Goal: Complete application form: Complete application form

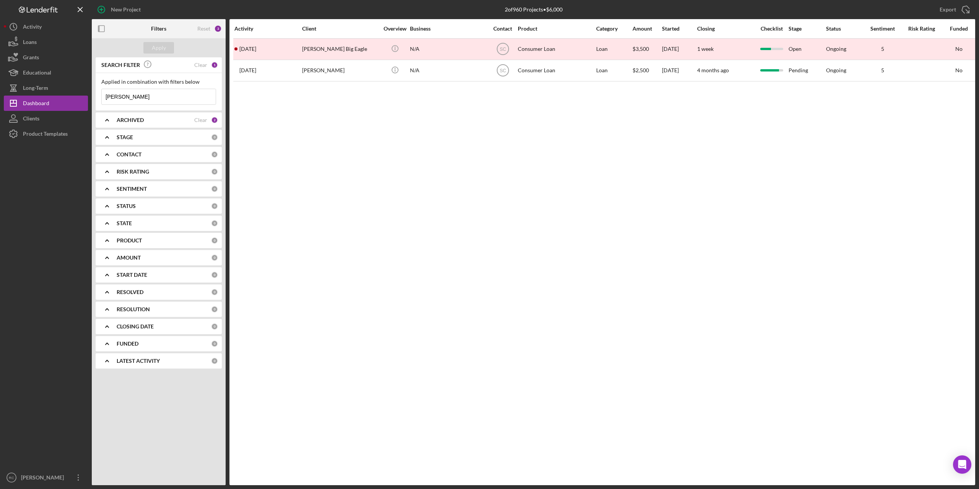
click at [131, 122] on b "ARCHIVED" at bounding box center [130, 120] width 27 height 6
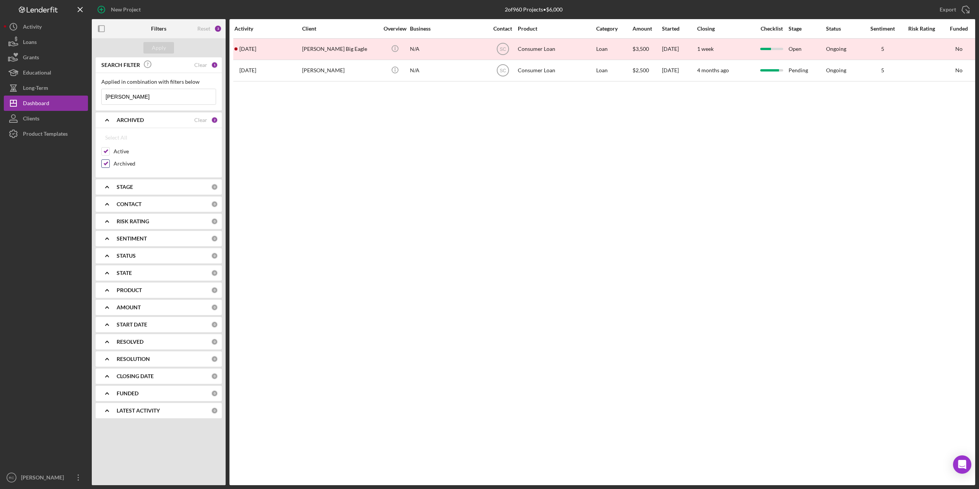
click at [106, 162] on input "Archived" at bounding box center [106, 164] width 8 height 8
checkbox input "false"
click at [159, 47] on div "Apply" at bounding box center [159, 47] width 14 height 11
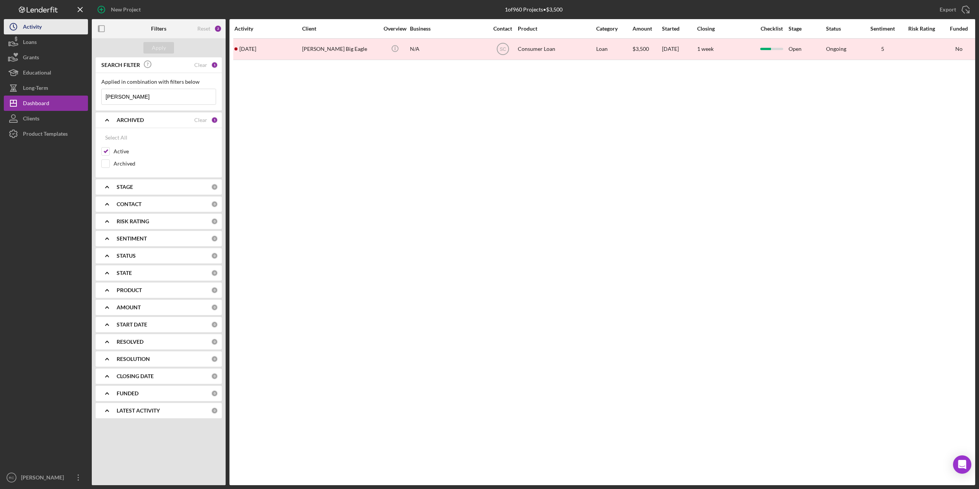
click at [37, 25] on div "Activity" at bounding box center [32, 27] width 19 height 17
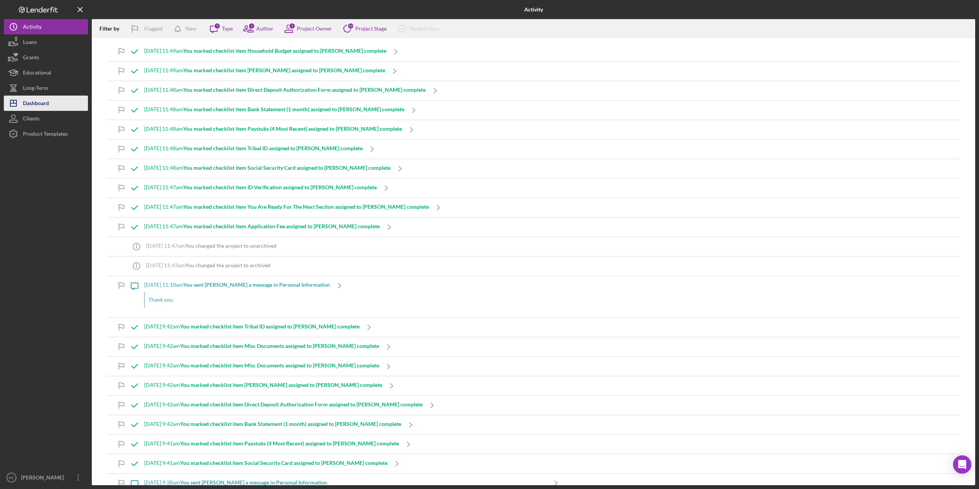
click at [39, 104] on div "Dashboard" at bounding box center [36, 104] width 26 height 17
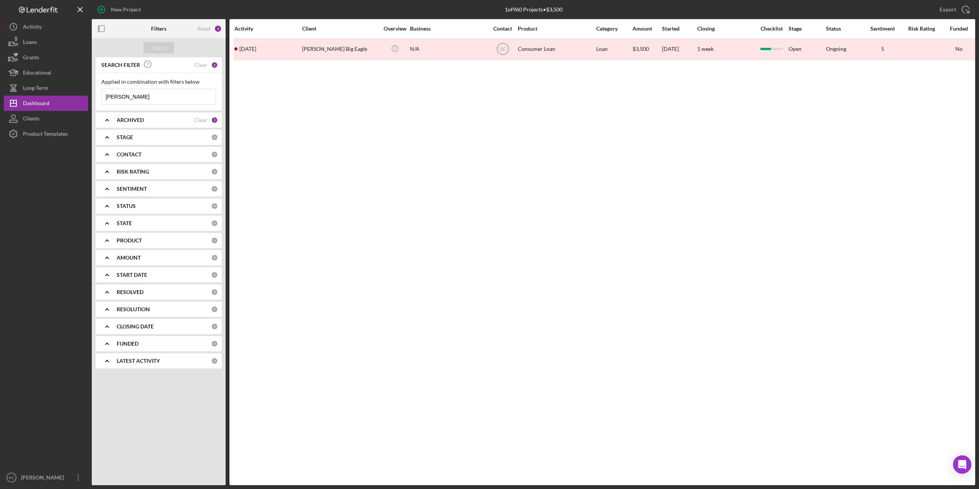
click at [134, 119] on b "ARCHIVED" at bounding box center [130, 120] width 27 height 6
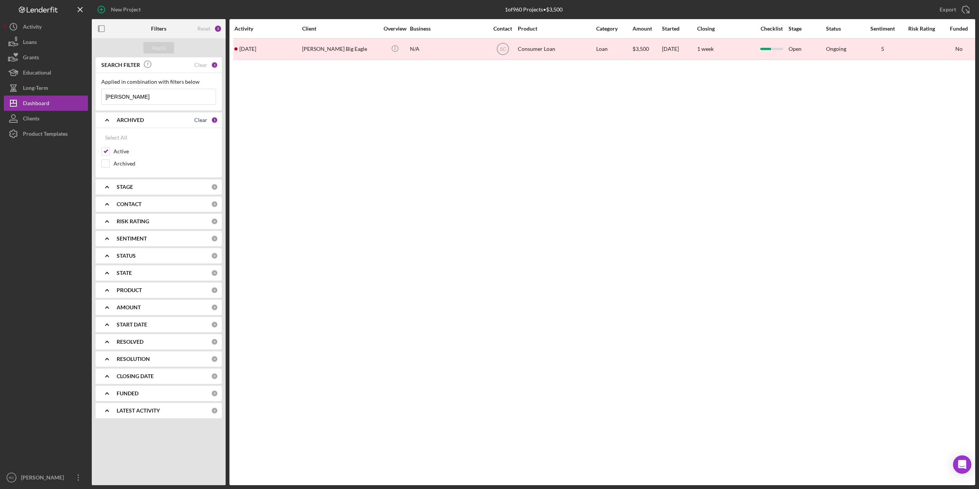
click at [202, 122] on div "Clear" at bounding box center [200, 120] width 13 height 6
checkbox input "false"
click at [165, 48] on div "Apply" at bounding box center [159, 47] width 14 height 11
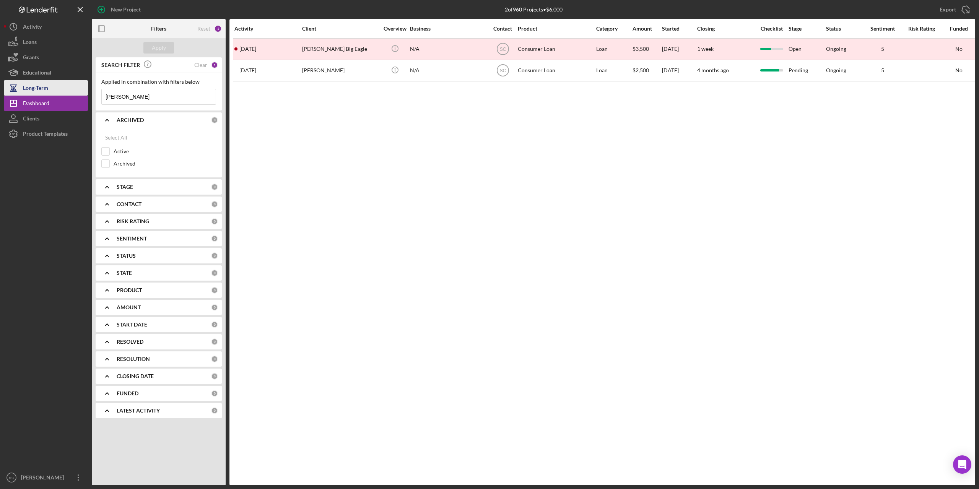
drag, startPoint x: 129, startPoint y: 99, endPoint x: 57, endPoint y: 94, distance: 72.0
click at [57, 94] on div "New Project 2 of 960 Projects • $6,000 dawson Export Icon/Export Filters Reset …" at bounding box center [490, 242] width 972 height 485
click at [347, 208] on div "Activity Client Overview Business Contact Product Category Amount Started Closi…" at bounding box center [603, 252] width 746 height 466
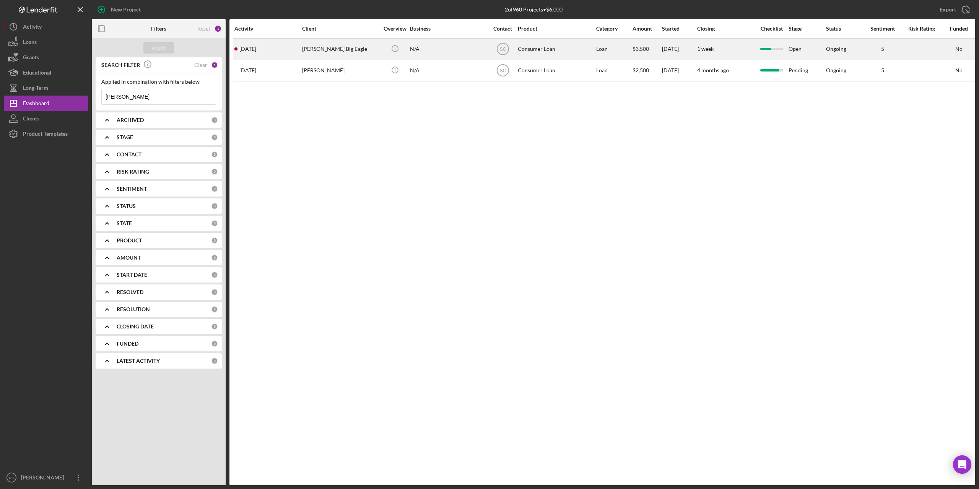
click at [323, 47] on div "[PERSON_NAME] Big Eagle" at bounding box center [340, 49] width 77 height 20
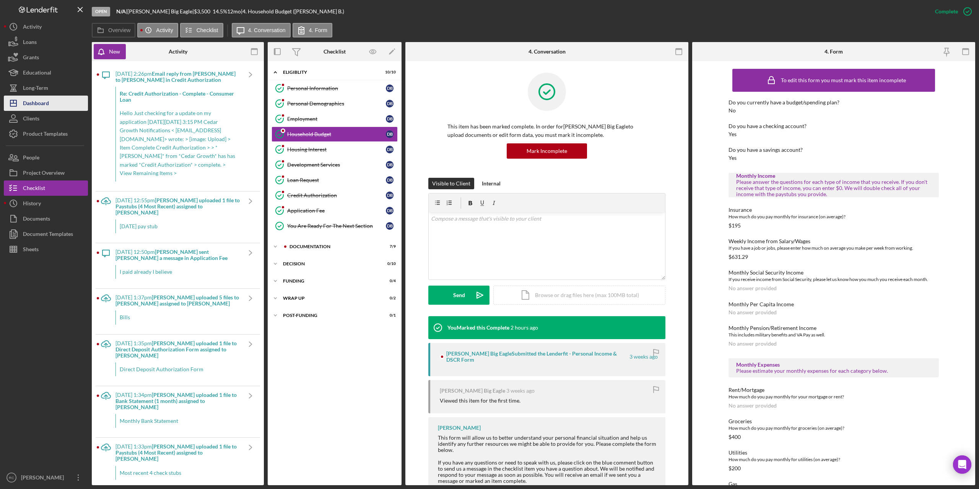
click at [44, 102] on div "Dashboard" at bounding box center [36, 104] width 26 height 17
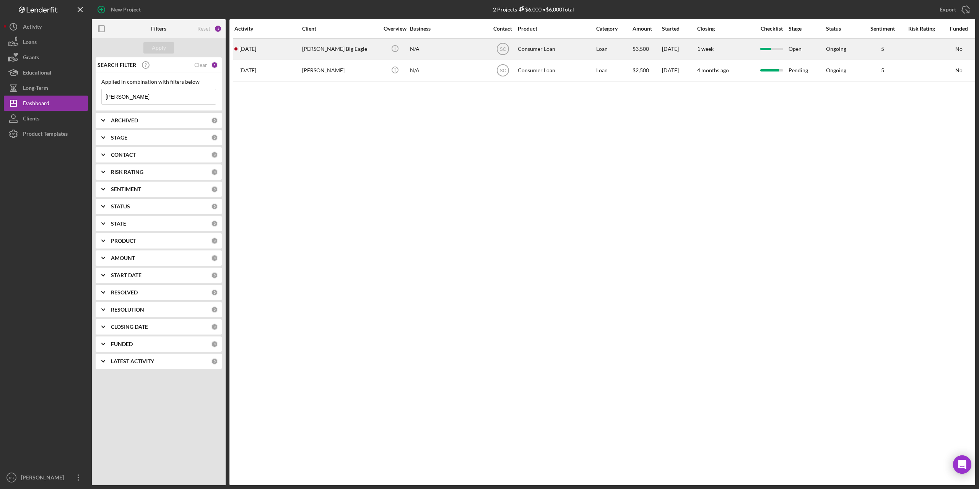
click at [326, 48] on div "[PERSON_NAME] Big Eagle" at bounding box center [340, 49] width 77 height 20
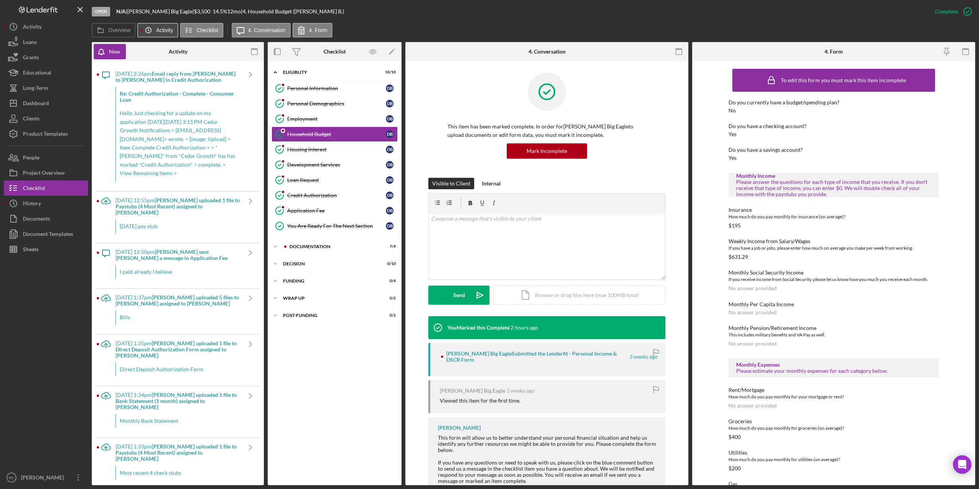
click at [160, 30] on label "Activity" at bounding box center [164, 30] width 17 height 6
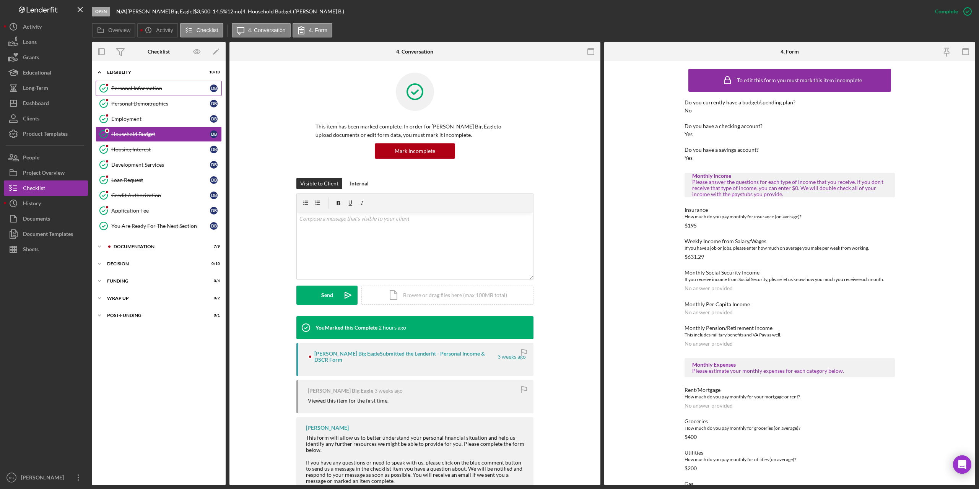
click at [143, 87] on div "Personal Information" at bounding box center [160, 88] width 99 height 6
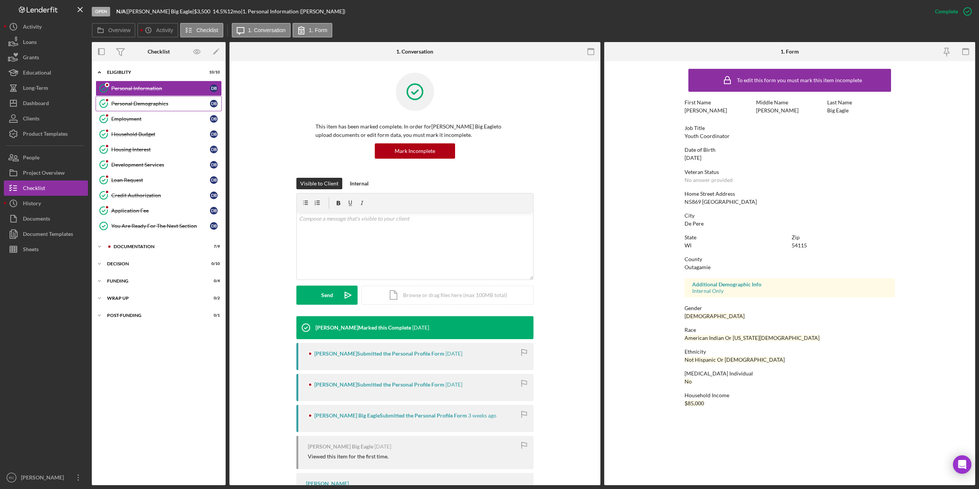
click at [161, 104] on div "Personal Demographics" at bounding box center [160, 104] width 99 height 6
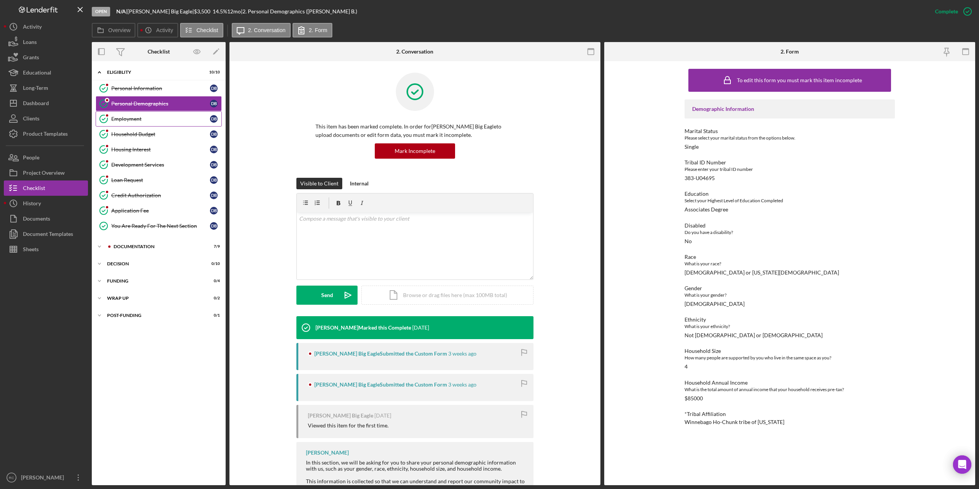
click at [140, 120] on div "Employment" at bounding box center [160, 119] width 99 height 6
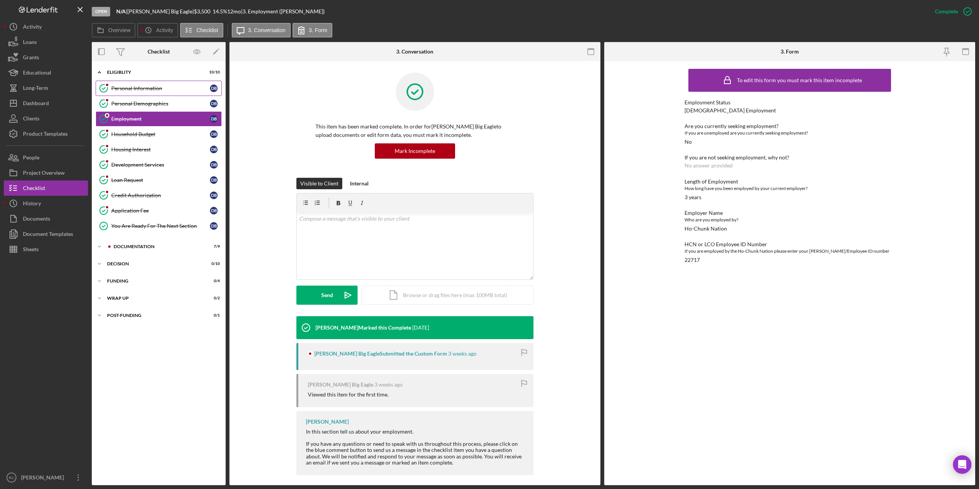
click at [153, 88] on div "Personal Information" at bounding box center [160, 88] width 99 height 6
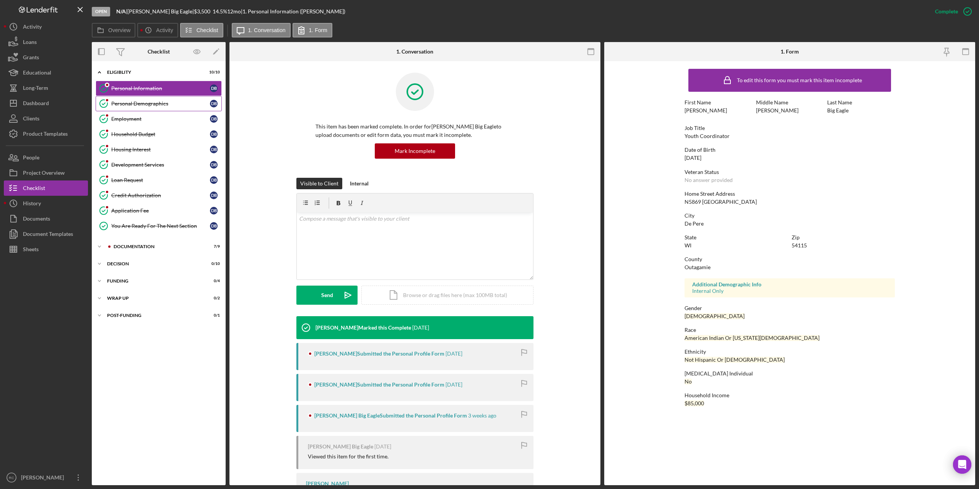
click at [155, 105] on div "Personal Demographics" at bounding box center [160, 104] width 99 height 6
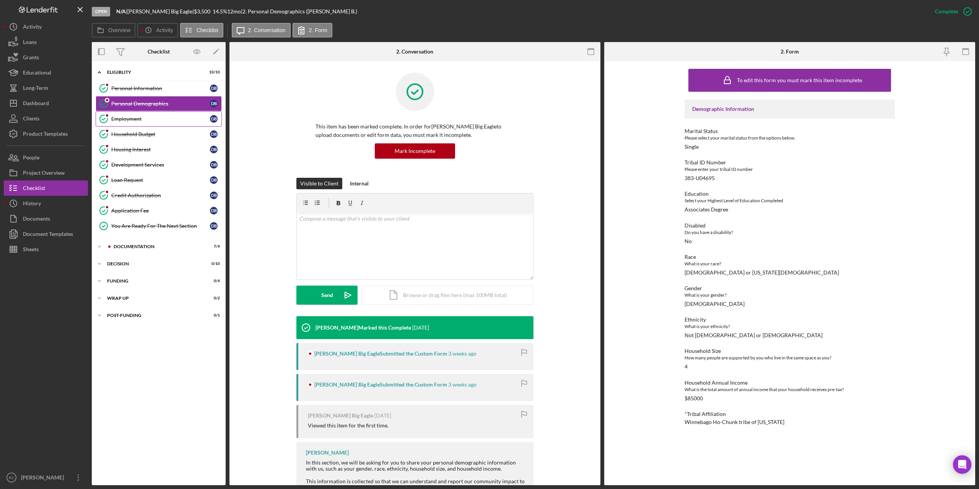
click at [132, 118] on div "Employment" at bounding box center [160, 119] width 99 height 6
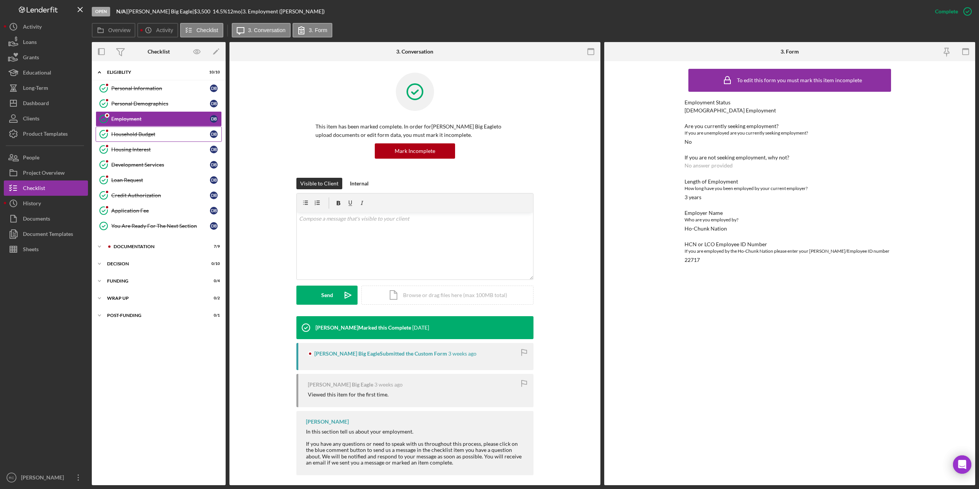
click at [149, 137] on div "Household Budget" at bounding box center [160, 134] width 99 height 6
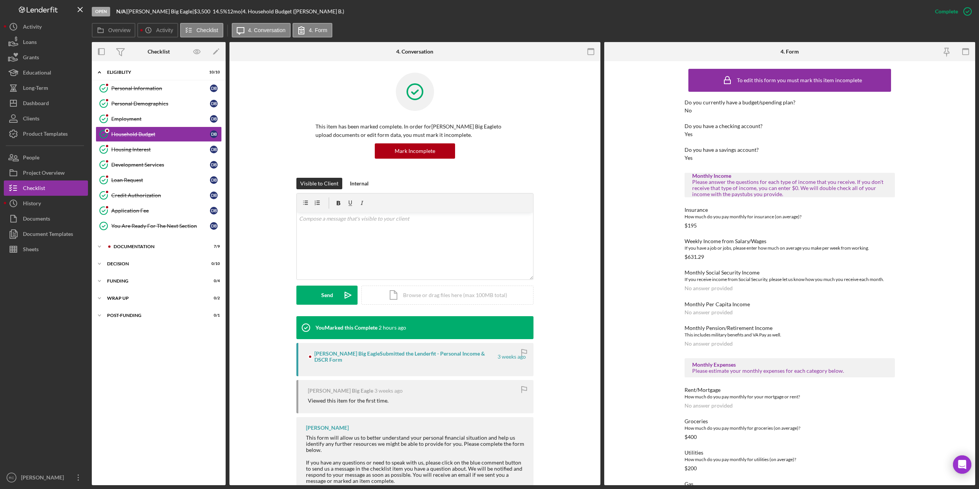
scroll to position [51, 0]
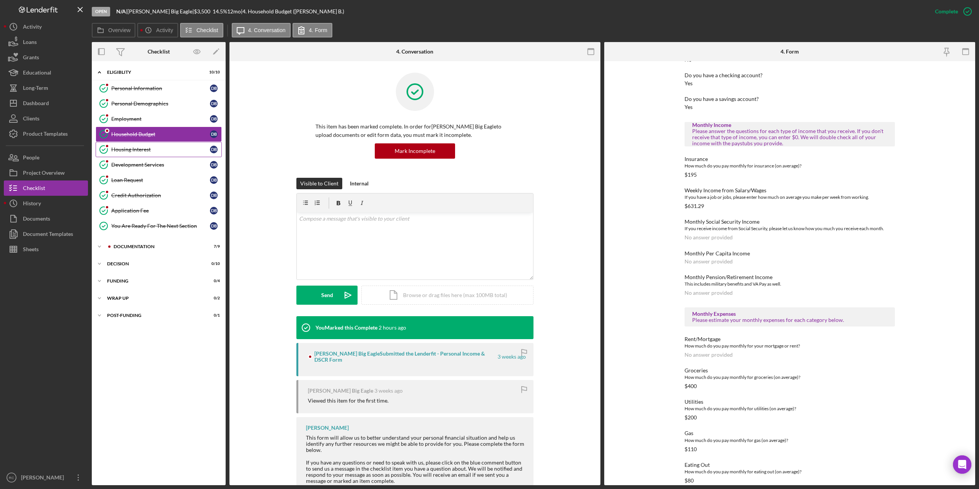
click at [136, 148] on div "Housing Interest" at bounding box center [160, 150] width 99 height 6
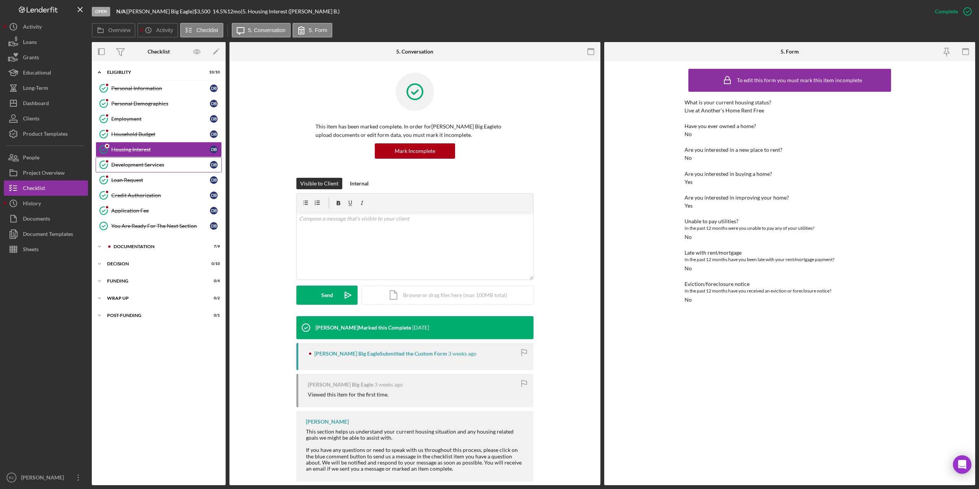
click at [148, 165] on div "Development Services" at bounding box center [160, 165] width 99 height 6
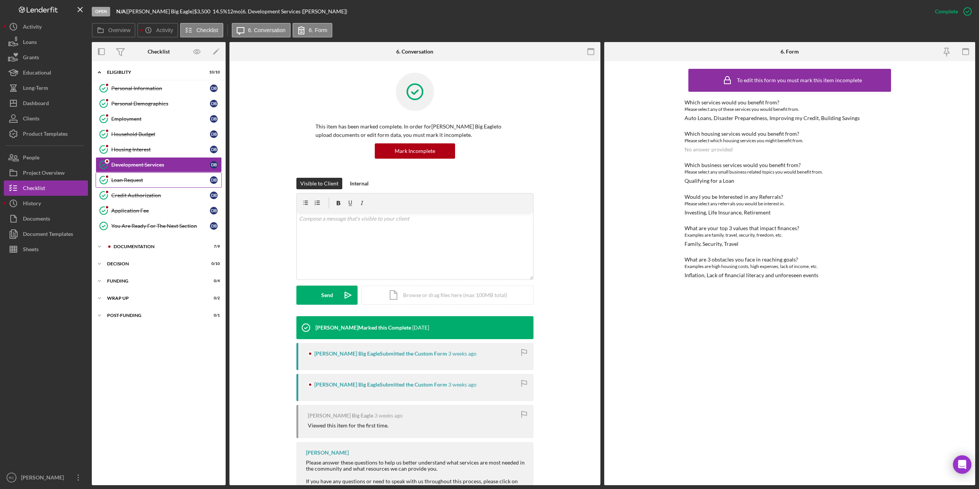
click at [133, 181] on div "Loan Request" at bounding box center [160, 180] width 99 height 6
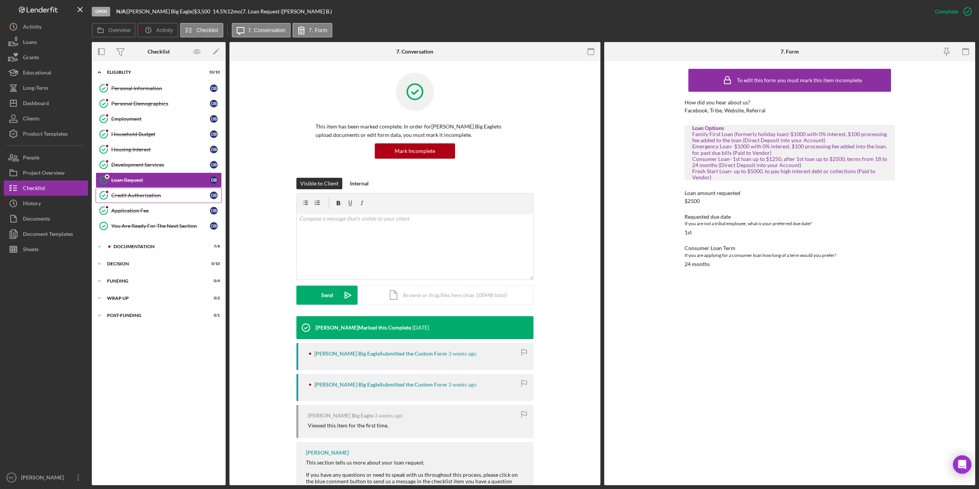
click at [132, 197] on div "Credit Authorization" at bounding box center [160, 195] width 99 height 6
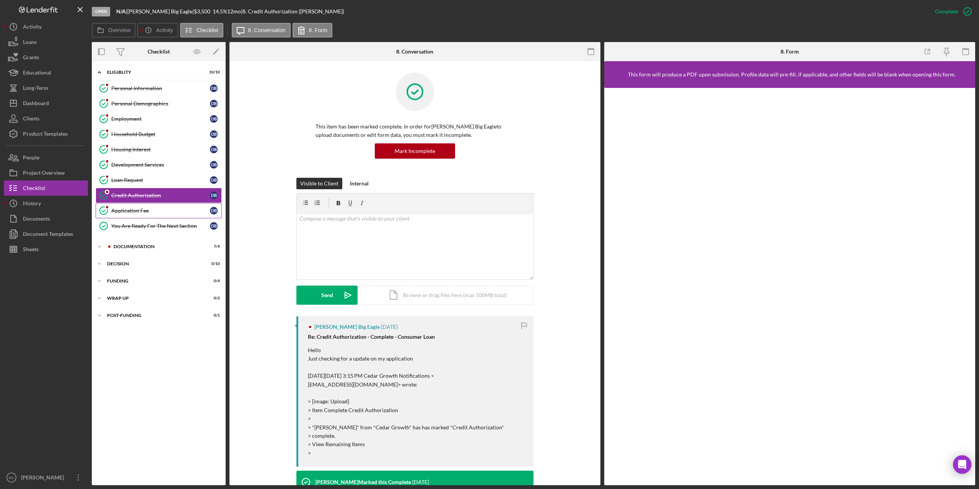
click at [145, 212] on div "Application Fee" at bounding box center [160, 211] width 99 height 6
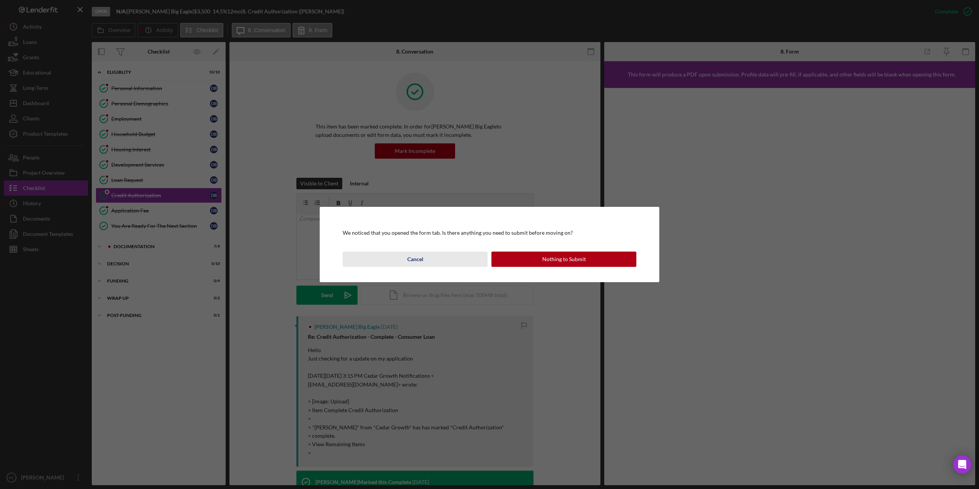
click at [413, 261] on div "Cancel" at bounding box center [415, 259] width 16 height 15
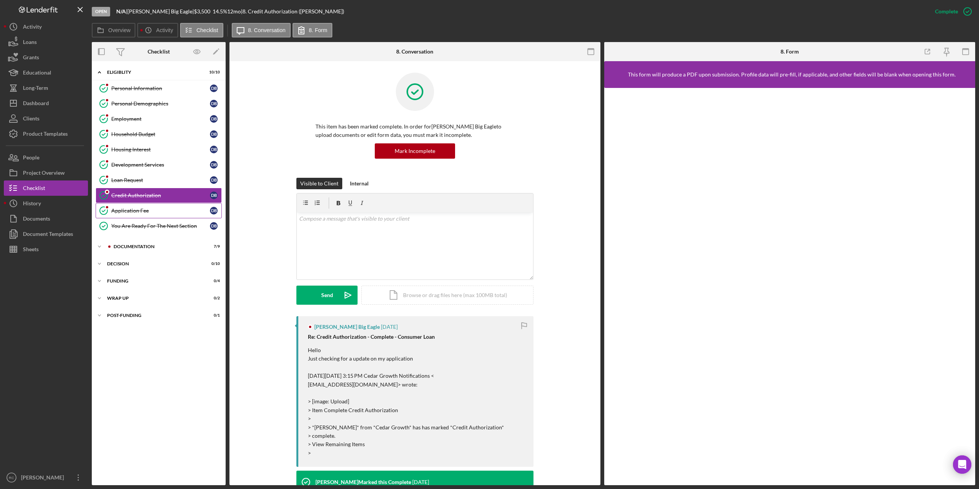
click at [140, 209] on div "Application Fee" at bounding box center [160, 211] width 99 height 6
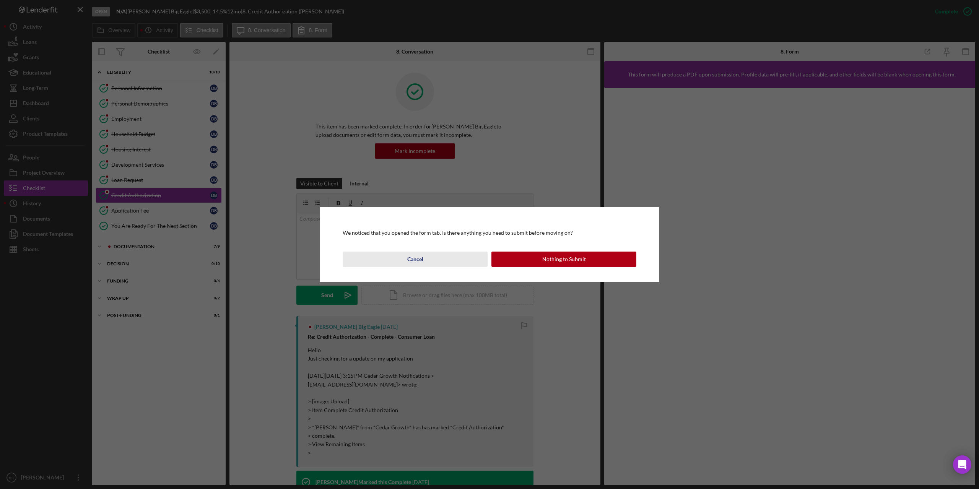
click at [417, 259] on div "Cancel" at bounding box center [415, 259] width 16 height 15
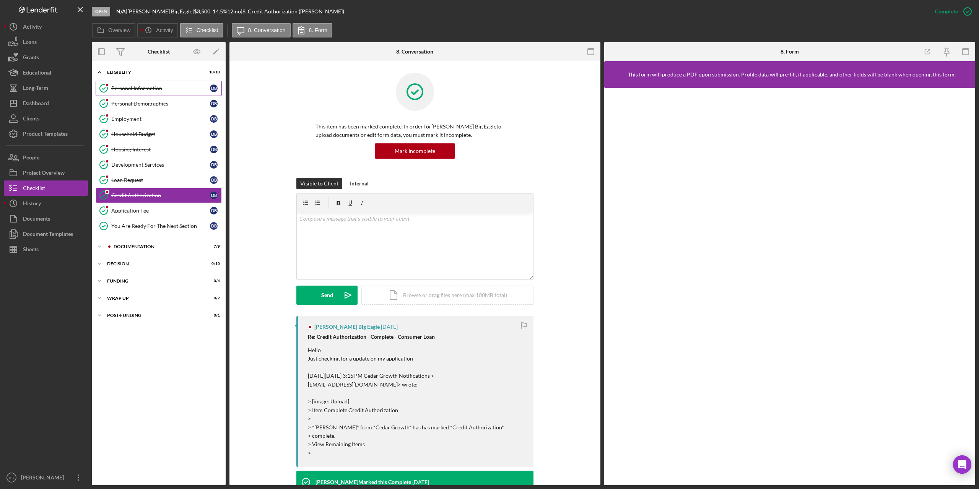
click at [154, 88] on div "Personal Information" at bounding box center [160, 88] width 99 height 6
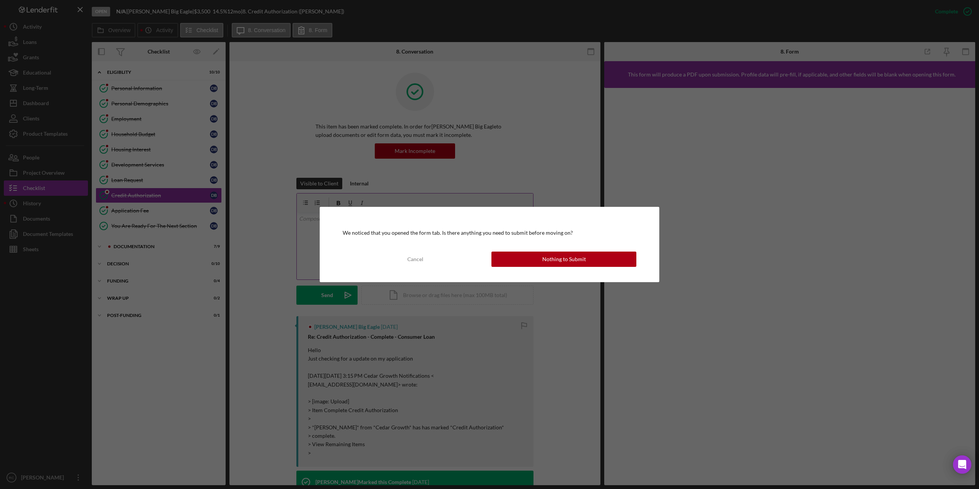
drag, startPoint x: 130, startPoint y: 90, endPoint x: 447, endPoint y: 229, distance: 346.2
click at [142, 95] on div "We noticed that you opened the form tab. Is there anything you need to submit b…" at bounding box center [489, 244] width 979 height 489
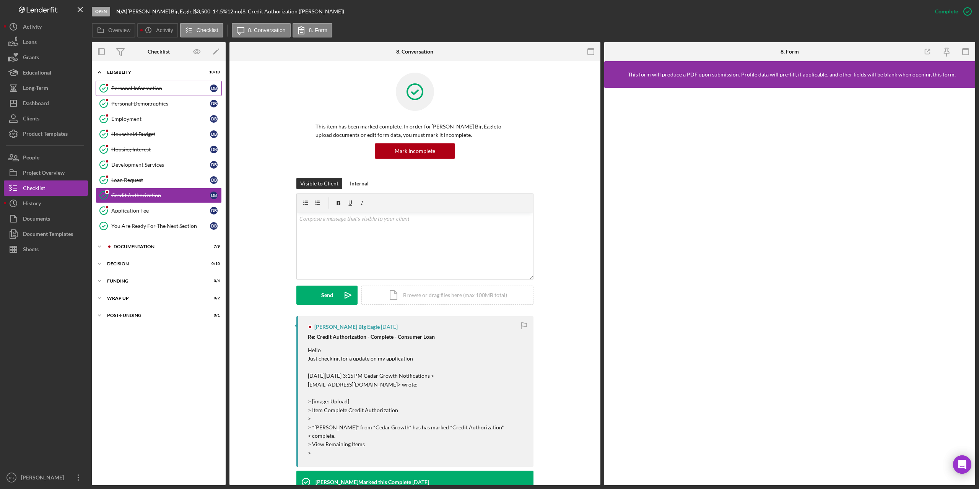
click at [152, 86] on div "Personal Information" at bounding box center [160, 88] width 99 height 6
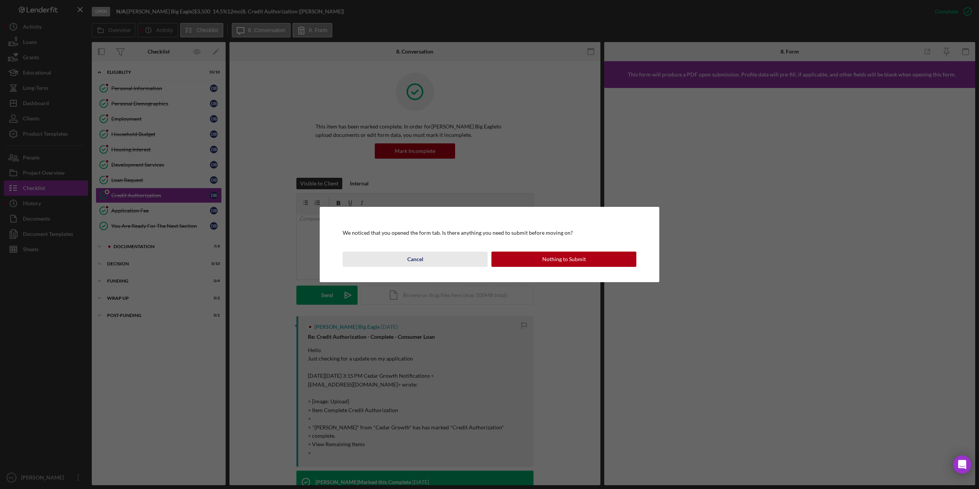
click at [416, 257] on div "Cancel" at bounding box center [415, 259] width 16 height 15
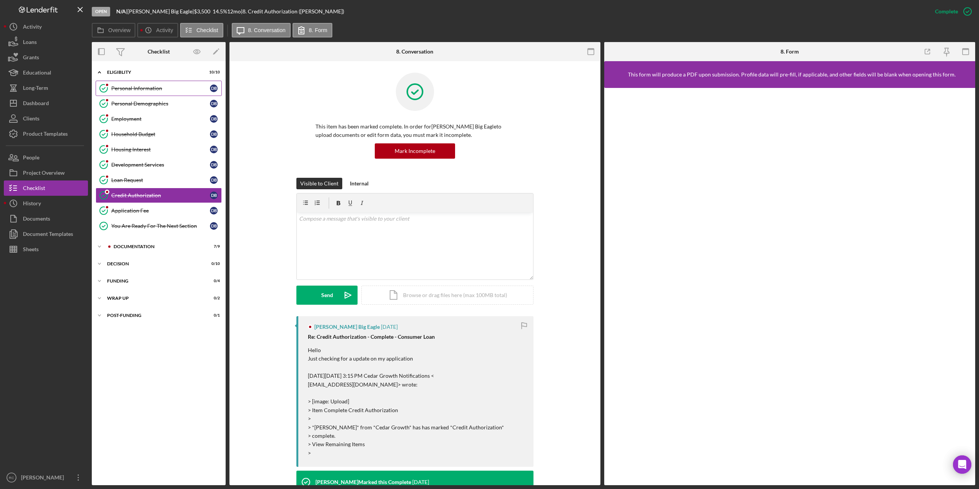
click at [129, 83] on link "Personal Information Personal Information D B" at bounding box center [159, 88] width 126 height 15
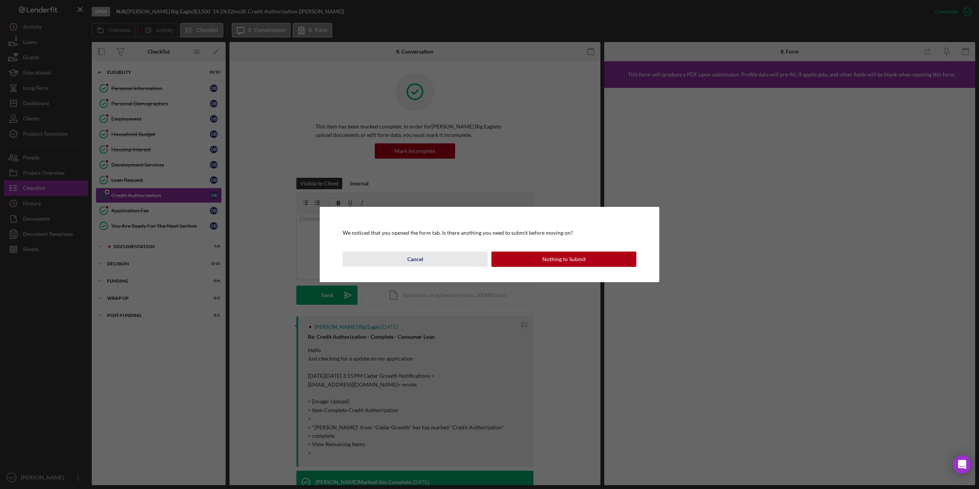
click at [414, 259] on div "Cancel" at bounding box center [415, 259] width 16 height 15
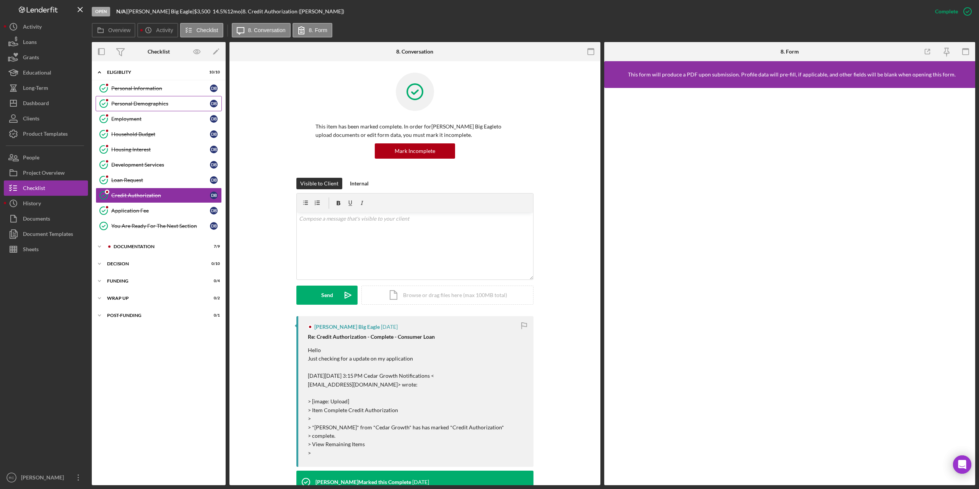
click at [132, 99] on link "Personal Demographics Personal Demographics D B" at bounding box center [159, 103] width 126 height 15
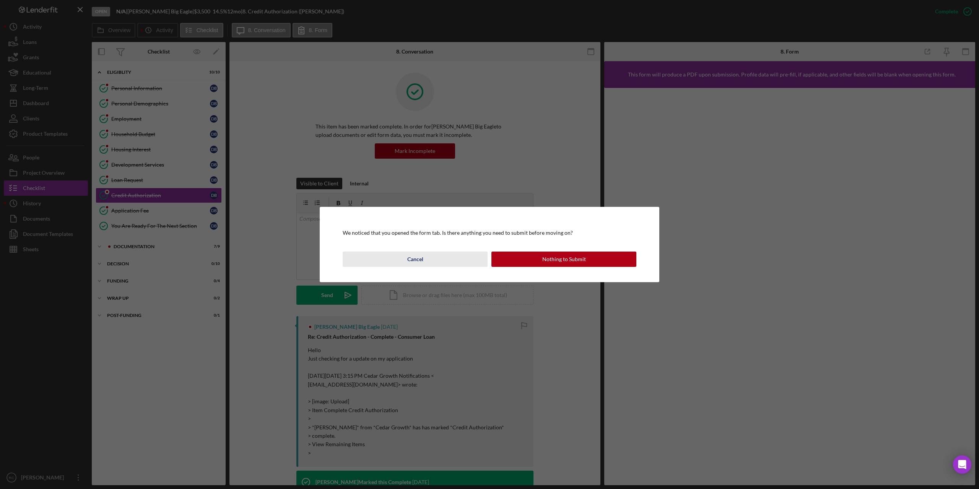
drag, startPoint x: 420, startPoint y: 256, endPoint x: 505, endPoint y: 264, distance: 84.9
click at [421, 257] on div "Cancel" at bounding box center [415, 259] width 16 height 15
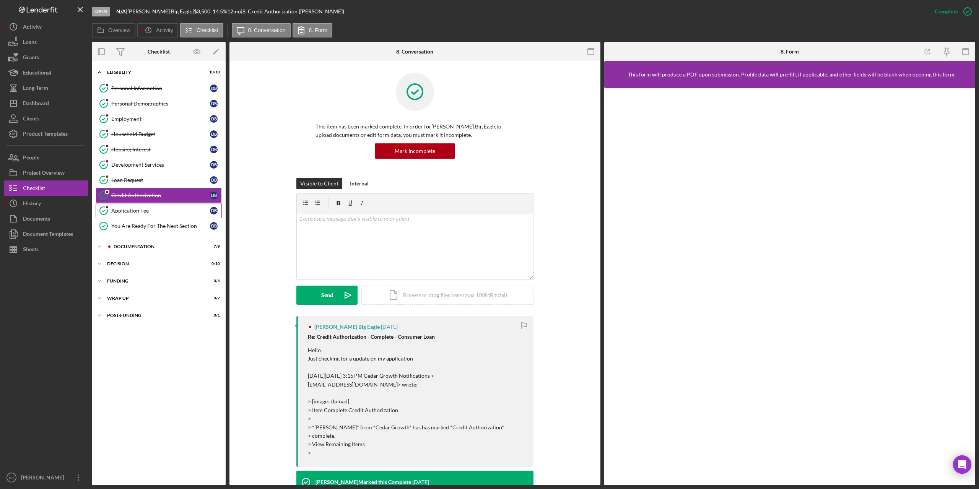
click at [138, 212] on div "Application Fee" at bounding box center [160, 211] width 99 height 6
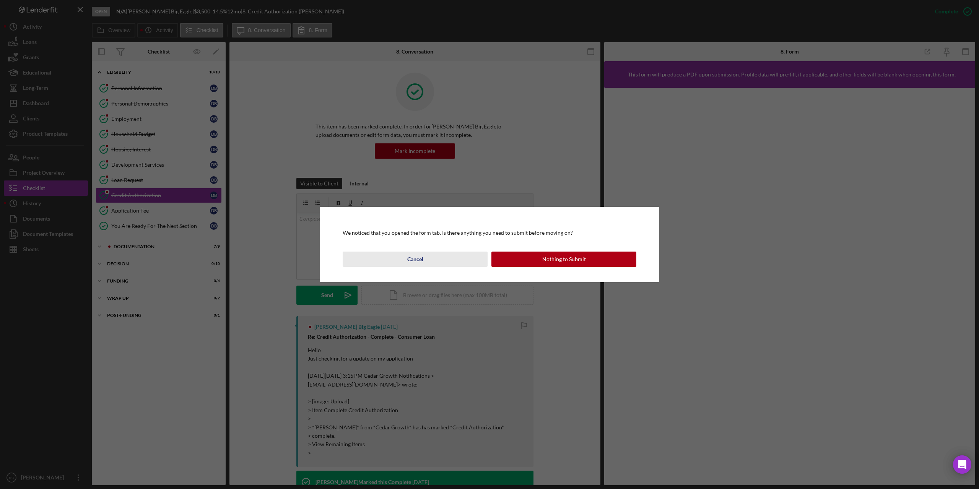
click at [413, 260] on div "Cancel" at bounding box center [415, 259] width 16 height 15
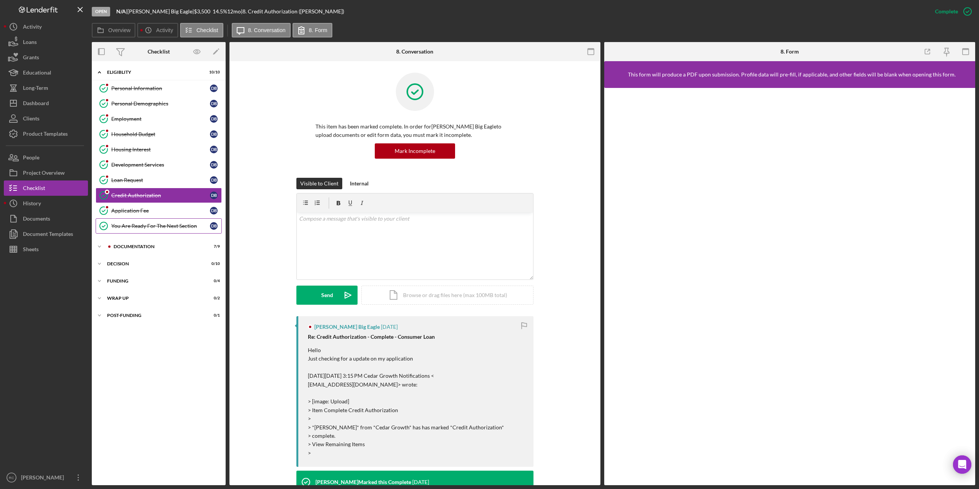
click at [166, 227] on div "You Are Ready For The Next Section" at bounding box center [160, 226] width 99 height 6
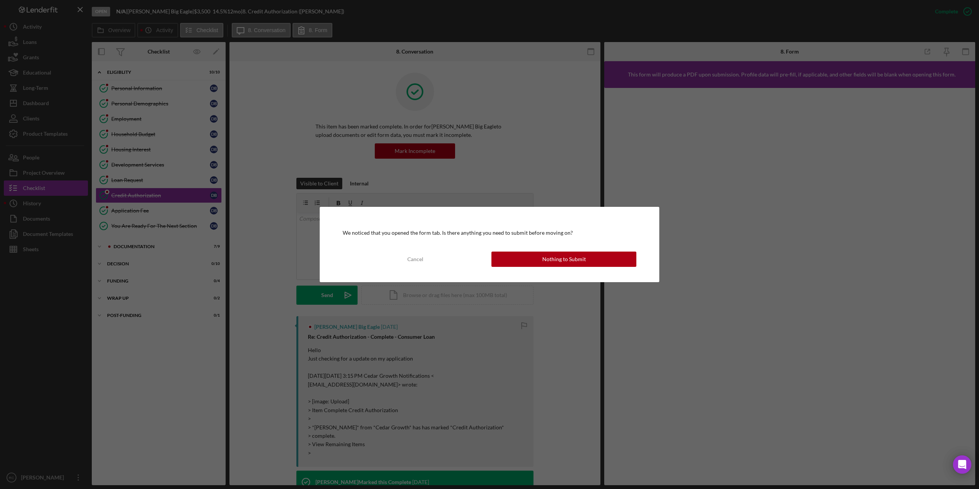
click at [139, 246] on div "We noticed that you opened the form tab. Is there anything you need to submit b…" at bounding box center [489, 244] width 979 height 489
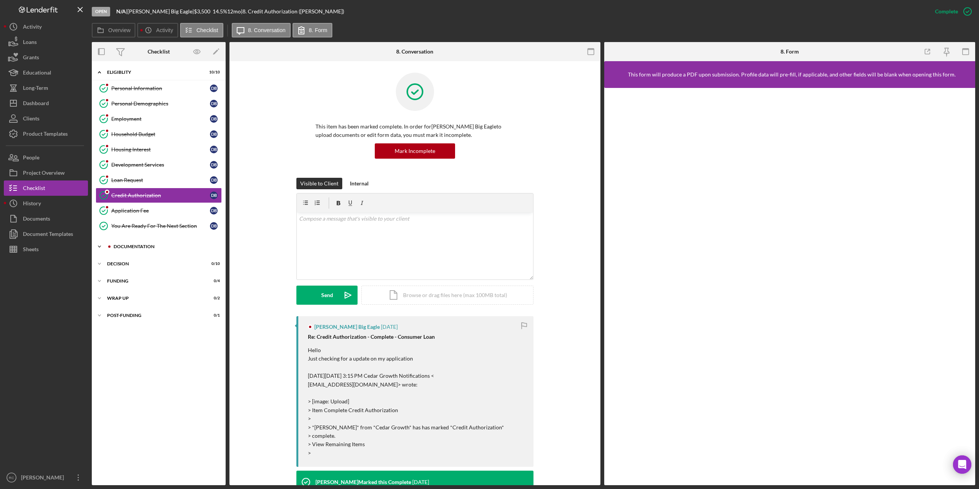
click at [140, 246] on div "Documentation" at bounding box center [165, 246] width 103 height 5
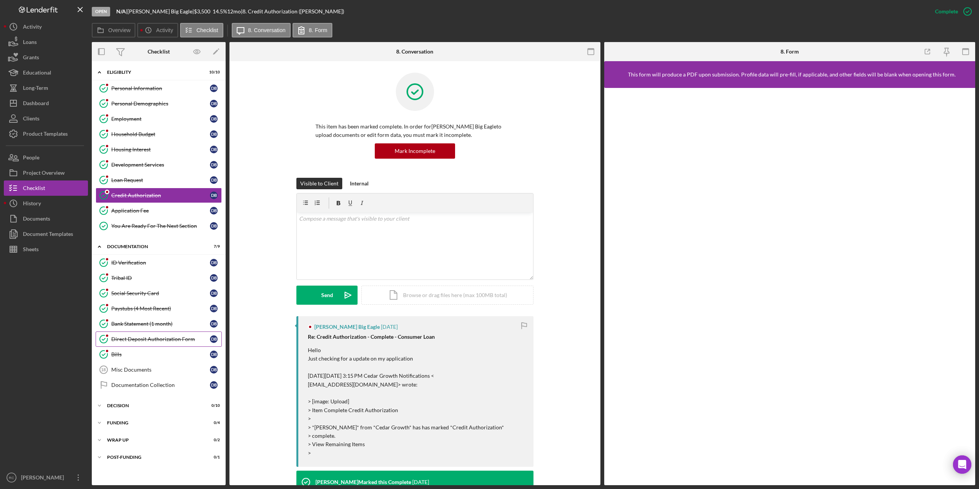
click at [148, 340] on div "Direct Deposit Authorization Form" at bounding box center [160, 339] width 99 height 6
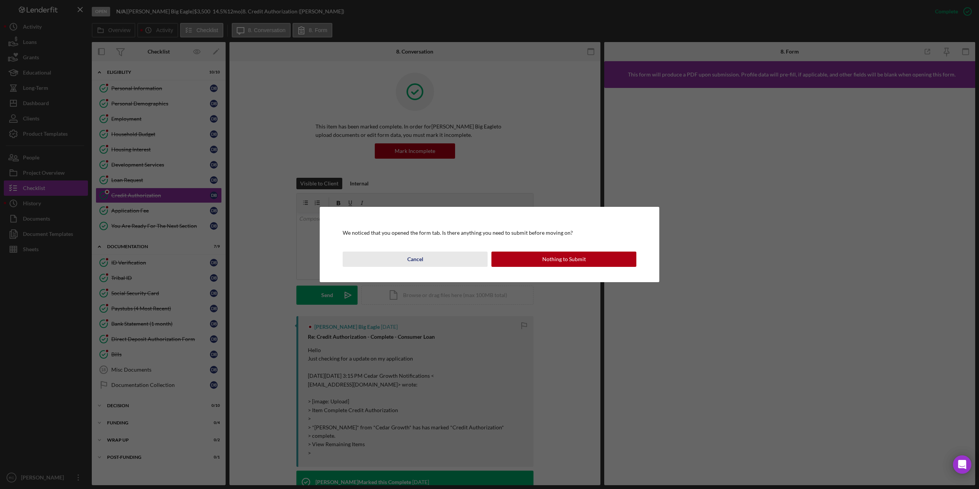
click at [411, 260] on div "Cancel" at bounding box center [415, 259] width 16 height 15
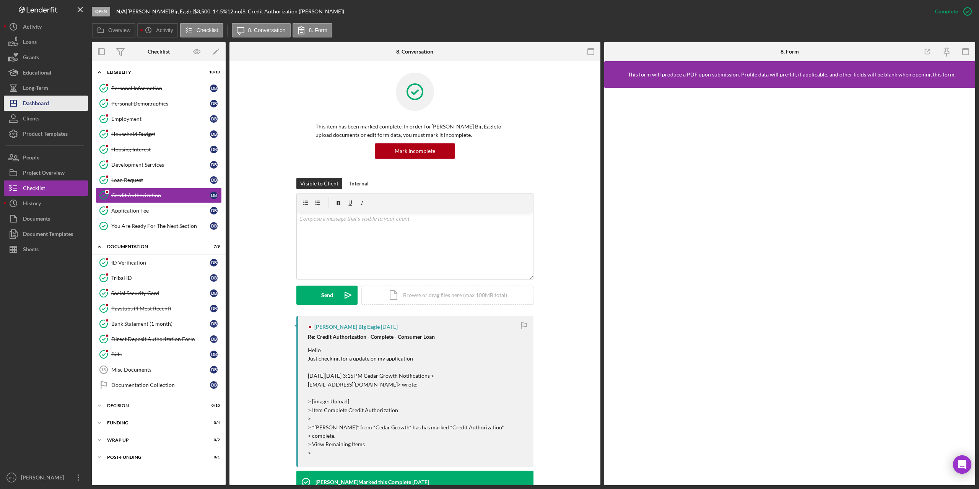
click at [47, 103] on div "Dashboard" at bounding box center [36, 104] width 26 height 17
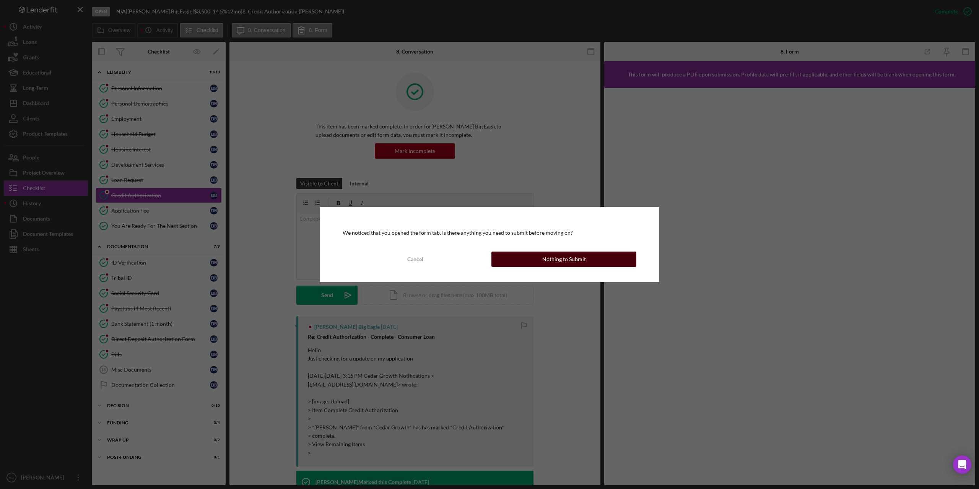
drag, startPoint x: 416, startPoint y: 256, endPoint x: 536, endPoint y: 261, distance: 120.6
click at [520, 261] on div "Cancel Nothing to Submit" at bounding box center [490, 259] width 294 height 15
click at [547, 260] on div "Nothing to Submit" at bounding box center [564, 259] width 44 height 15
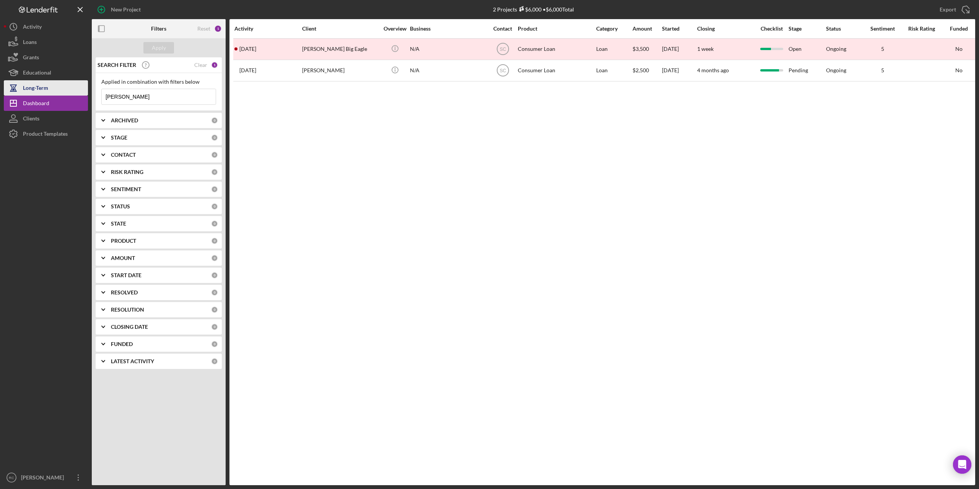
drag, startPoint x: 130, startPoint y: 97, endPoint x: 77, endPoint y: 94, distance: 53.2
click at [77, 94] on div "New Project 2 Projects $6,000 • $6,000 Total [PERSON_NAME] Export Icon/Export F…" at bounding box center [490, 242] width 972 height 485
click at [127, 121] on b "ARCHIVED" at bounding box center [124, 120] width 27 height 6
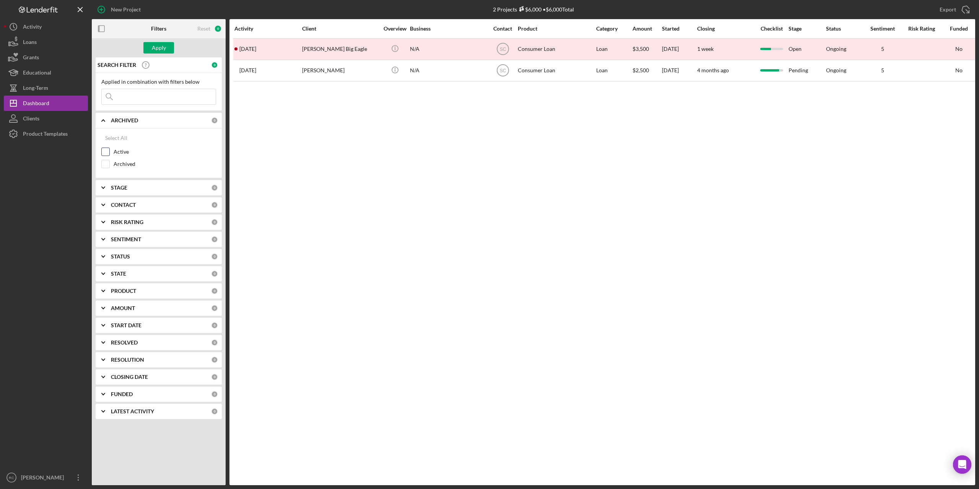
click at [107, 151] on input "Active" at bounding box center [106, 152] width 8 height 8
checkbox input "true"
click at [165, 45] on div "Apply" at bounding box center [159, 47] width 14 height 11
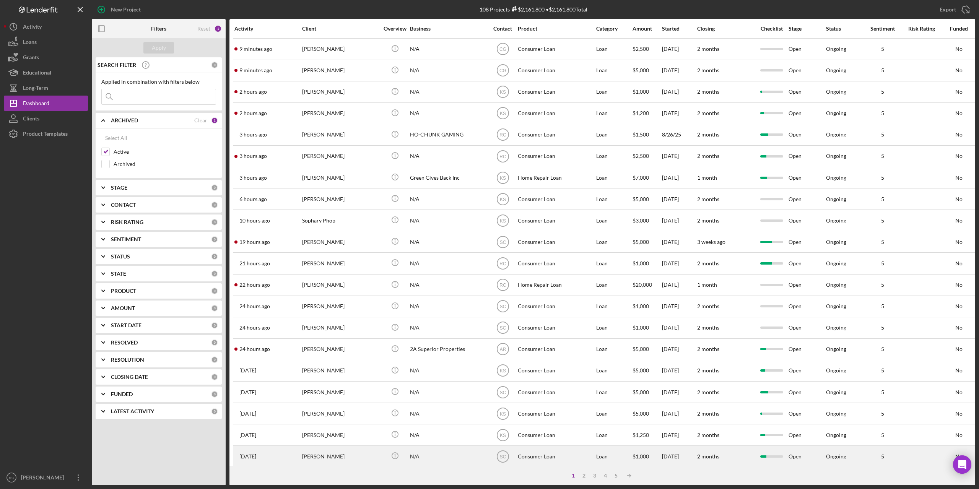
scroll to position [118, 0]
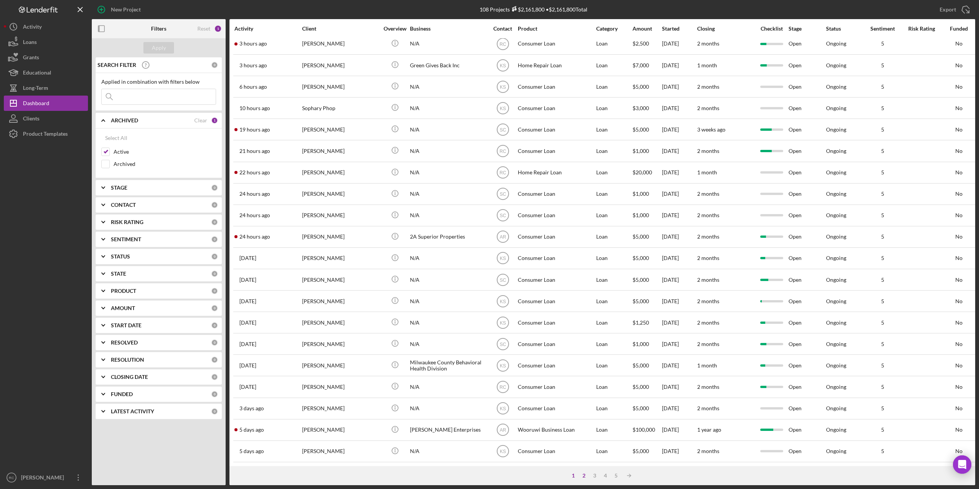
click at [584, 476] on div "2" at bounding box center [584, 476] width 11 height 6
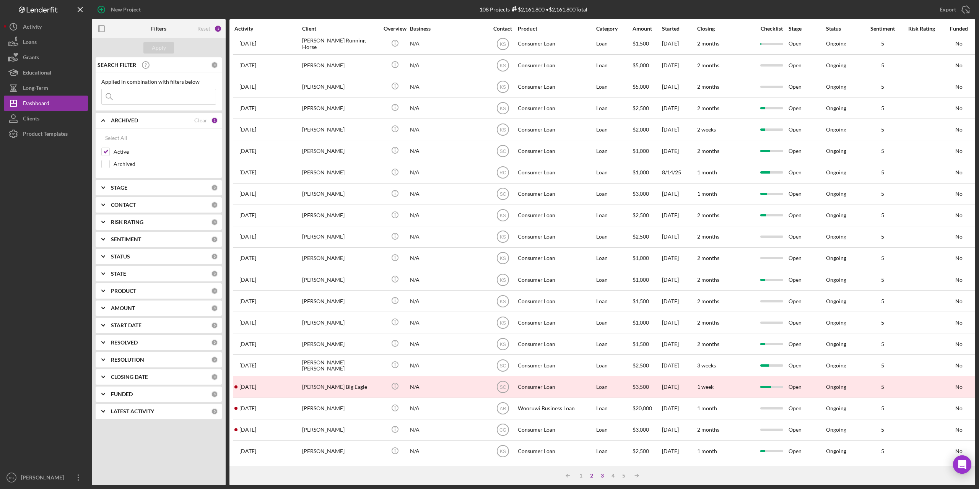
click at [601, 476] on div "3" at bounding box center [602, 476] width 11 height 6
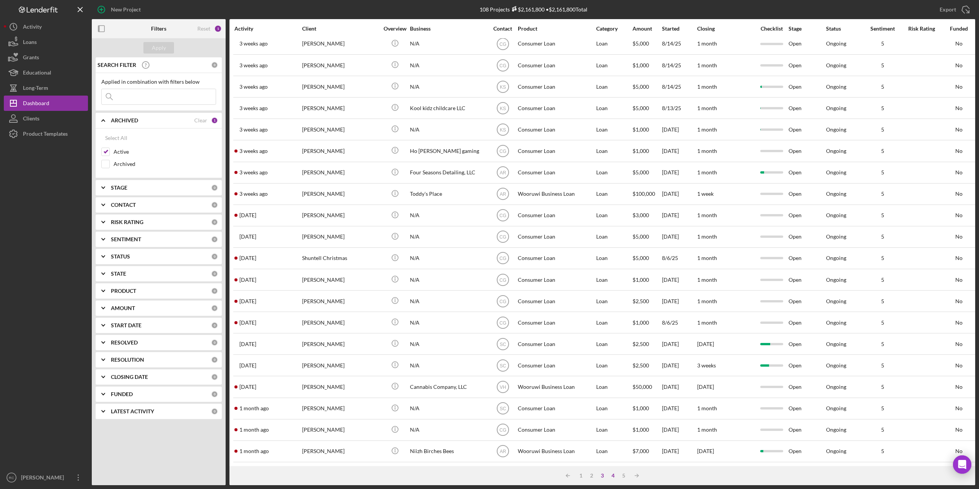
click at [615, 477] on div "4" at bounding box center [613, 476] width 11 height 6
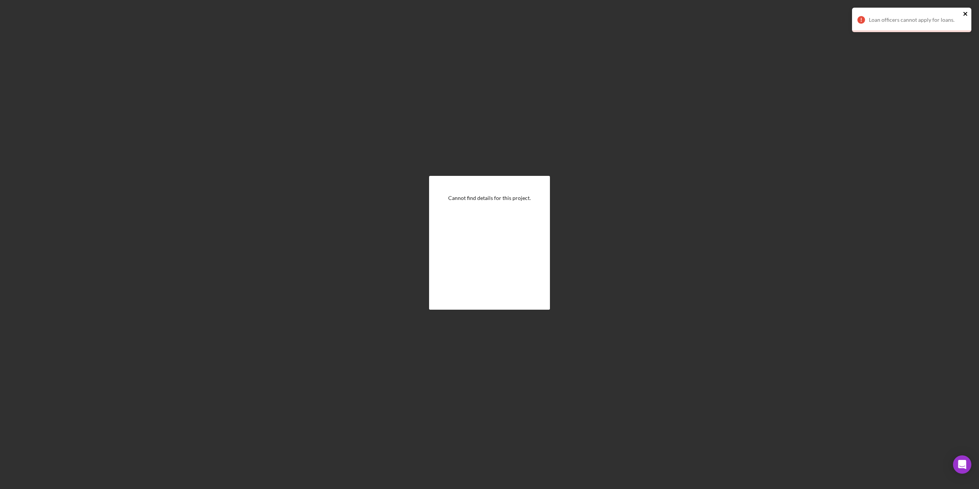
click at [967, 13] on icon "close" at bounding box center [966, 14] width 4 height 4
